Goal: Information Seeking & Learning: Learn about a topic

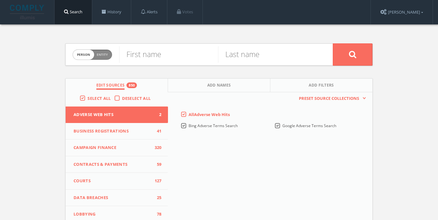
click at [103, 55] on span "Entity" at bounding box center [102, 54] width 11 height 5
checkbox input "true"
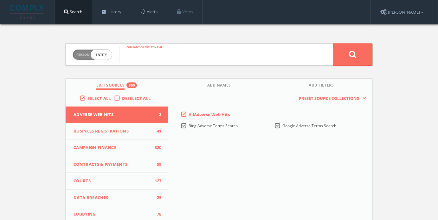
click at [162, 54] on input "text" at bounding box center [226, 54] width 214 height 16
paste input "Souvenir Avanti"
type input "Souvenir Avanti"
click at [350, 59] on button at bounding box center [353, 54] width 40 height 22
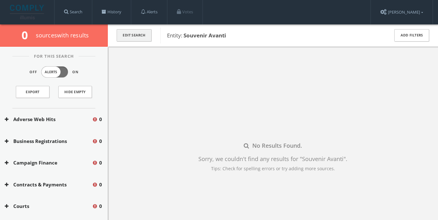
click at [140, 38] on button "Edit Search" at bounding box center [134, 35] width 35 height 12
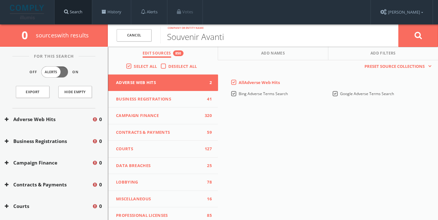
click at [64, 16] on link "Search" at bounding box center [73, 12] width 37 height 24
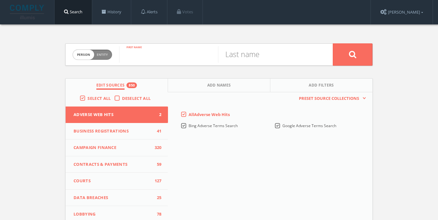
click at [146, 57] on input "text" at bounding box center [168, 54] width 99 height 16
type input "[PERSON_NAME]"
click at [242, 56] on input "text" at bounding box center [267, 54] width 99 height 16
type input "[PERSON_NAME]"
click at [356, 49] on button at bounding box center [353, 54] width 40 height 22
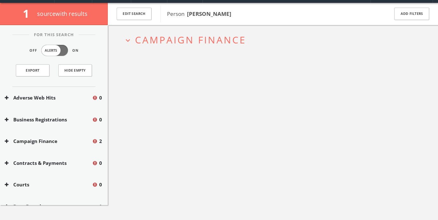
click at [189, 41] on span "Campaign Finance" at bounding box center [190, 39] width 111 height 13
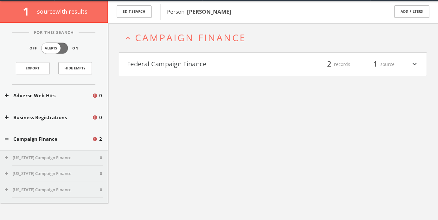
scroll to position [24, 0]
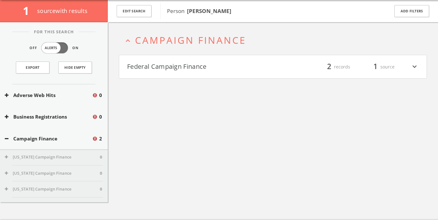
click at [193, 68] on button "Federal Campaign Finance" at bounding box center [200, 66] width 146 height 11
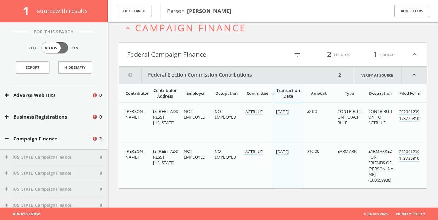
scroll to position [0, 0]
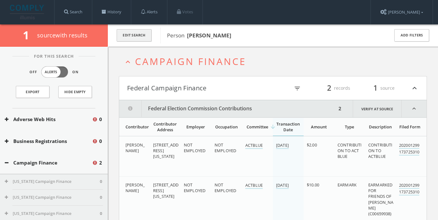
click at [130, 38] on button "Edit Search" at bounding box center [134, 35] width 35 height 12
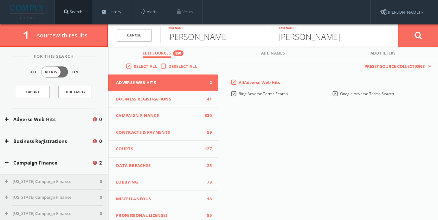
click at [71, 14] on link "Search" at bounding box center [73, 12] width 37 height 24
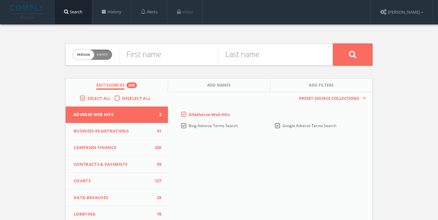
click at [104, 56] on span "Entity" at bounding box center [102, 54] width 11 height 5
checkbox input "true"
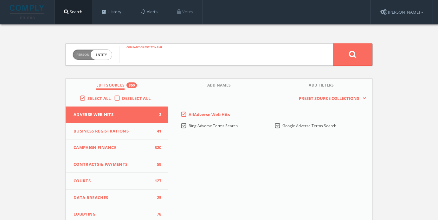
click at [139, 55] on input "text" at bounding box center [226, 54] width 214 height 16
type input "[PERSON_NAME] Sporting Goods"
click at [353, 58] on button at bounding box center [353, 54] width 40 height 22
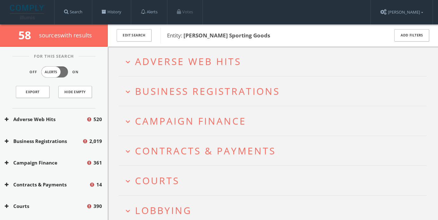
click at [224, 66] on span "Adverse Web Hits" at bounding box center [188, 61] width 106 height 13
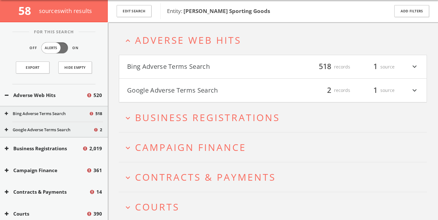
click at [223, 67] on button "Bing Adverse Terms Search" at bounding box center [200, 66] width 146 height 11
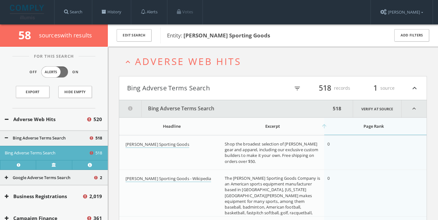
click at [297, 88] on icon "filter_list" at bounding box center [297, 88] width 7 height 7
click at [415, 106] on icon "expand_less" at bounding box center [414, 108] width 25 height 17
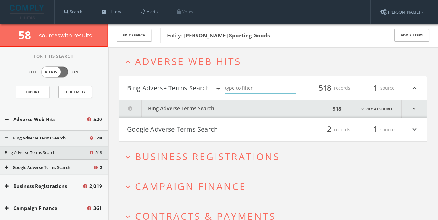
click at [274, 134] on div "filter_list 2 records 1 source expand_more" at bounding box center [346, 129] width 146 height 11
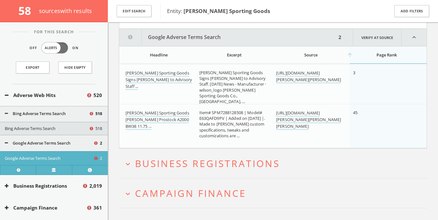
scroll to position [119, 0]
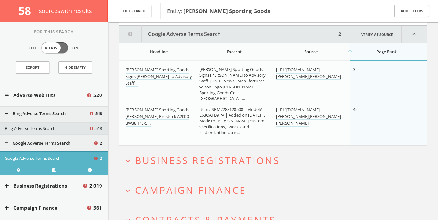
click at [204, 163] on span "Business Registrations" at bounding box center [207, 160] width 145 height 13
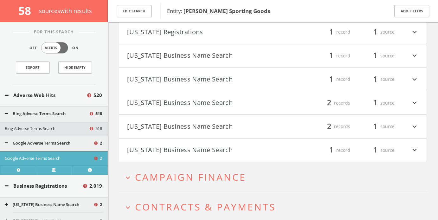
scroll to position [518, 0]
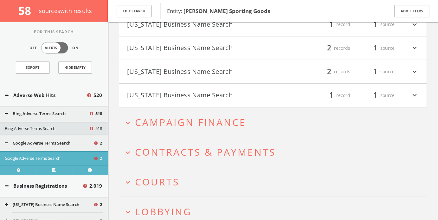
click at [206, 128] on span "Campaign Finance" at bounding box center [190, 122] width 111 height 13
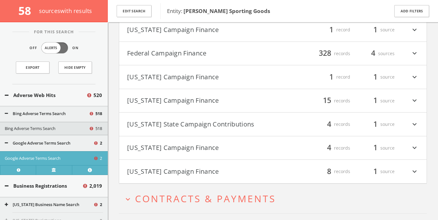
scroll to position [629, 0]
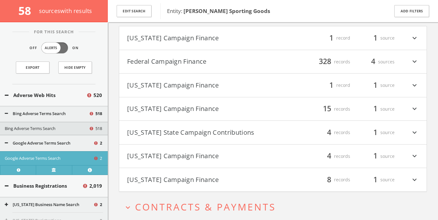
click at [217, 40] on button "[US_STATE] Campaign Finance" at bounding box center [200, 38] width 146 height 11
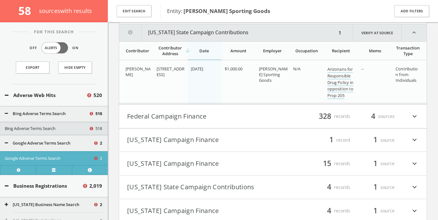
scroll to position [656, 0]
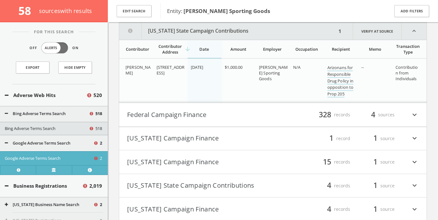
click at [218, 120] on h4 "Federal Campaign Finance filter_list 328 records 4 sources expand_more" at bounding box center [272, 114] width 307 height 23
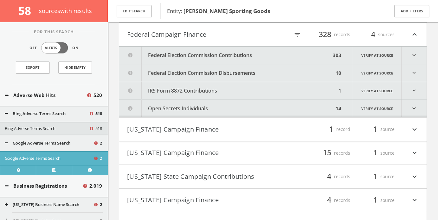
scroll to position [737, 0]
click at [218, 122] on h4 "[US_STATE] Campaign Finance filter_list 1 record 1 source expand_more" at bounding box center [272, 128] width 307 height 23
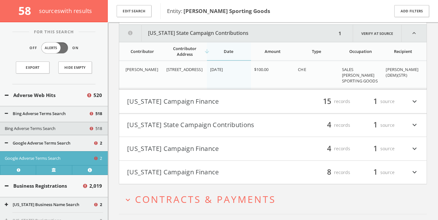
scroll to position [855, 0]
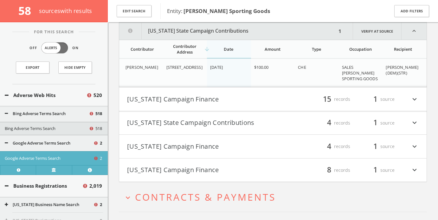
click at [221, 104] on button "[US_STATE] Campaign Finance" at bounding box center [200, 99] width 146 height 11
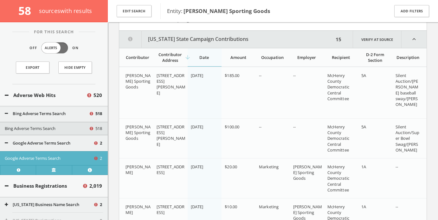
scroll to position [944, 0]
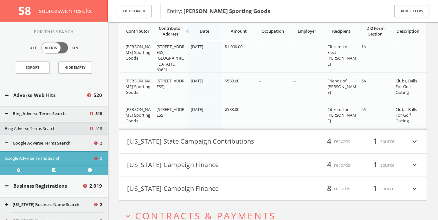
click at [222, 143] on button "[US_STATE] State Campaign Contributions" at bounding box center [200, 141] width 146 height 11
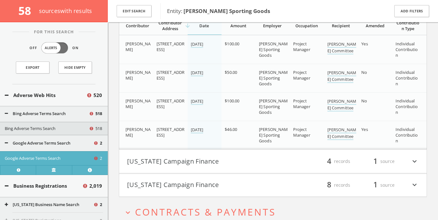
scroll to position [1599, 0]
click at [221, 164] on button "[US_STATE] Campaign Finance" at bounding box center [200, 161] width 146 height 11
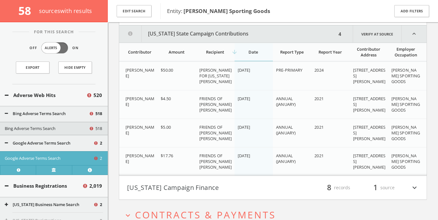
scroll to position [1749, 0]
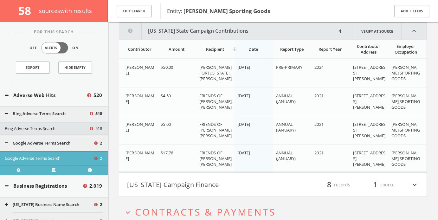
click at [227, 181] on button "[US_STATE] Campaign Finance" at bounding box center [200, 184] width 146 height 11
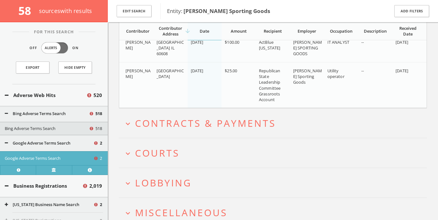
scroll to position [2170, 0]
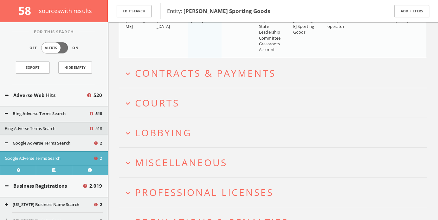
click at [237, 105] on button "expand_more Courts" at bounding box center [275, 103] width 303 height 10
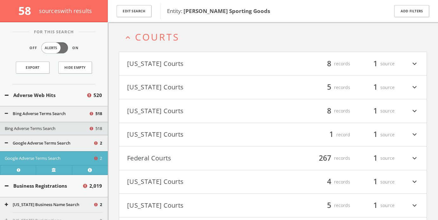
click at [230, 62] on button "[US_STATE] Courts" at bounding box center [200, 63] width 146 height 11
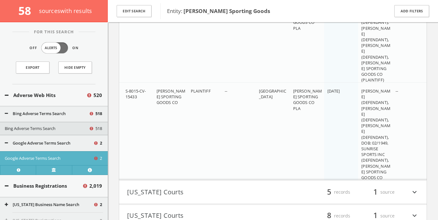
scroll to position [3017, 0]
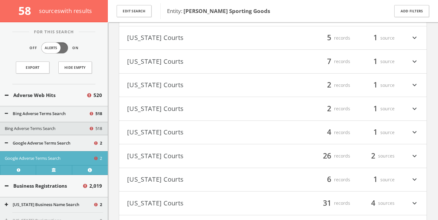
click at [253, 158] on button "[US_STATE] Courts" at bounding box center [200, 156] width 146 height 11
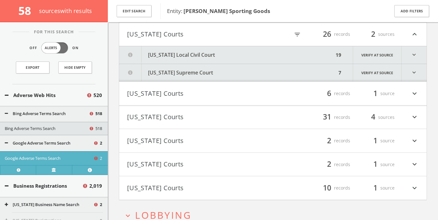
click at [259, 51] on button "[US_STATE] Local Civil Court" at bounding box center [226, 54] width 215 height 17
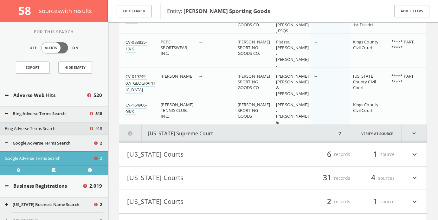
scroll to position [3757, 0]
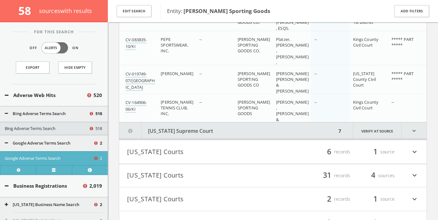
click at [235, 158] on h4 "[US_STATE] Courts filter_list 6 records 1 source expand_more" at bounding box center [272, 151] width 307 height 23
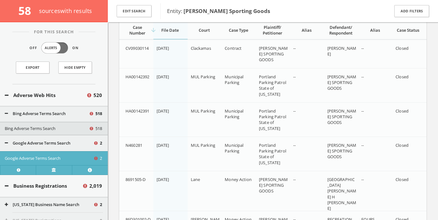
scroll to position [3909, 0]
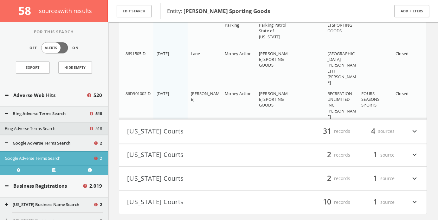
click at [199, 134] on button "[US_STATE] Courts" at bounding box center [200, 131] width 146 height 11
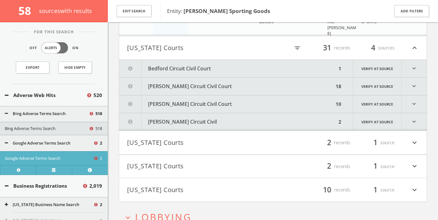
scroll to position [4140, 0]
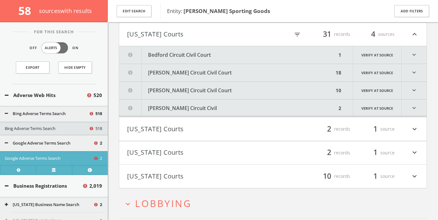
click at [195, 136] on h4 "[US_STATE] Courts filter_list 2 records 1 source expand_more" at bounding box center [272, 128] width 307 height 23
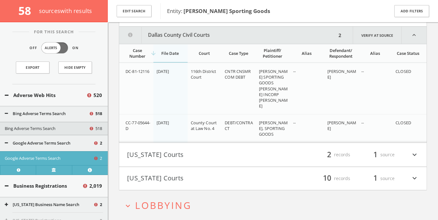
scroll to position [4259, 0]
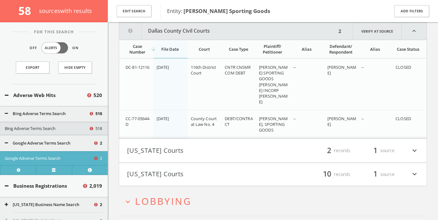
click at [193, 154] on button "[US_STATE] Courts" at bounding box center [200, 150] width 146 height 11
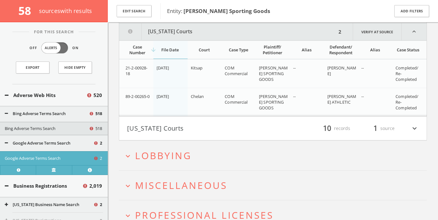
scroll to position [4399, 0]
click at [207, 119] on h4 "[US_STATE] Courts filter_list 10 records 1 source expand_more" at bounding box center [272, 127] width 307 height 23
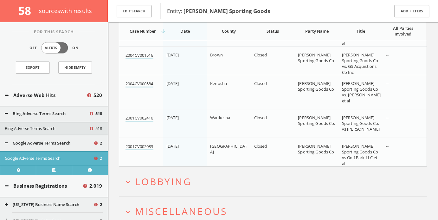
scroll to position [4846, 0]
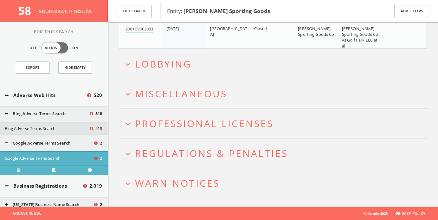
click at [197, 69] on button "expand_more Lobbying" at bounding box center [275, 64] width 303 height 10
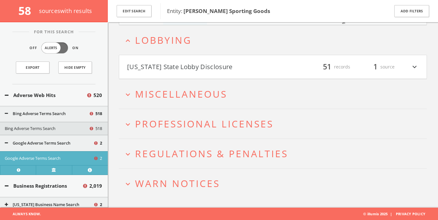
click at [197, 69] on button "[US_STATE] State Lobby Disclosure" at bounding box center [200, 66] width 146 height 11
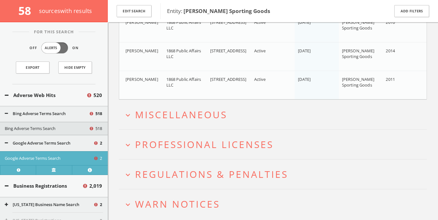
scroll to position [6347, 0]
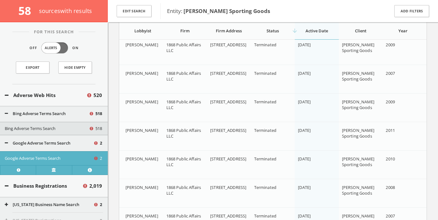
click at [404, 34] on div "Year" at bounding box center [405, 30] width 44 height 17
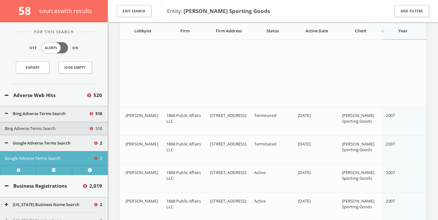
scroll to position [6360, 0]
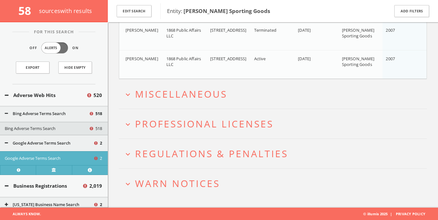
click at [248, 151] on span "Regulations & Penalties" at bounding box center [211, 153] width 153 height 13
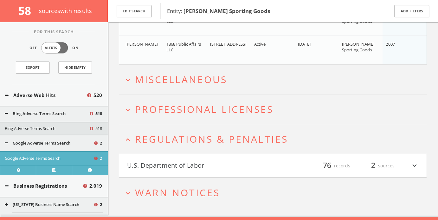
scroll to position [6384, 0]
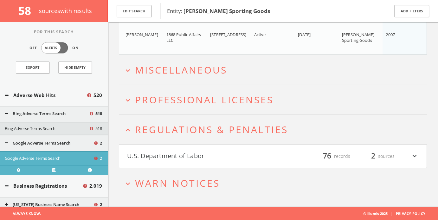
click at [241, 156] on button "U.S. Department of Labor" at bounding box center [200, 156] width 146 height 11
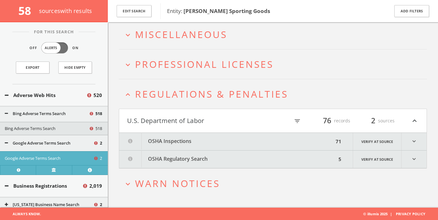
click at [241, 143] on button "OSHA Inspections" at bounding box center [226, 141] width 215 height 17
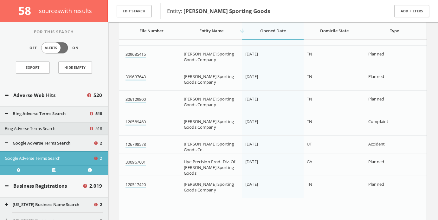
scroll to position [6445, 0]
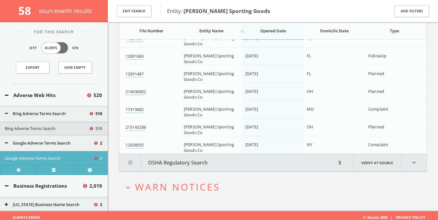
click at [239, 160] on button "OSHA Regulatory Search" at bounding box center [227, 162] width 217 height 17
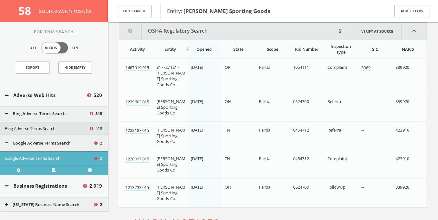
scroll to position [8012, 0]
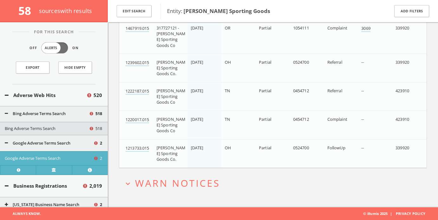
click at [197, 190] on h2 "expand_more WARN Notices" at bounding box center [273, 182] width 308 height 29
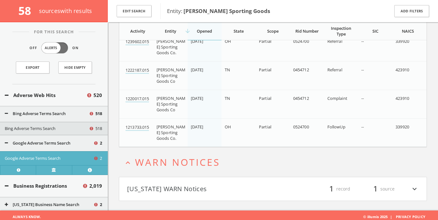
scroll to position [8036, 0]
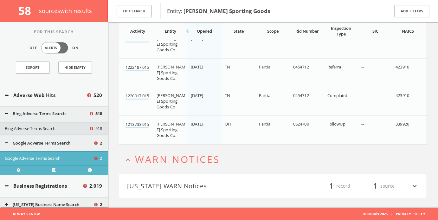
click at [197, 186] on button "[US_STATE] WARN Notices" at bounding box center [200, 186] width 146 height 11
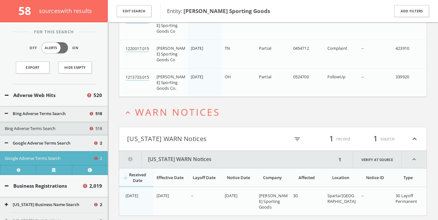
scroll to position [8101, 0]
